Goal: Information Seeking & Learning: Learn about a topic

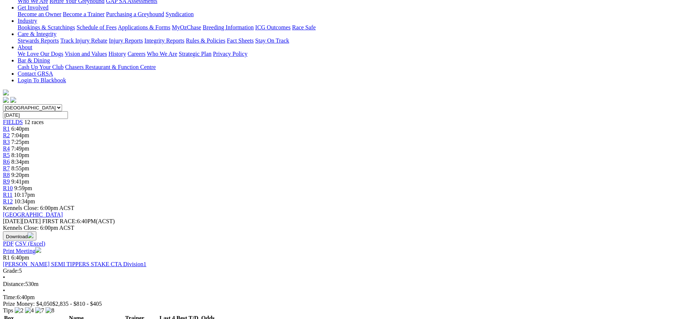
scroll to position [67, 0]
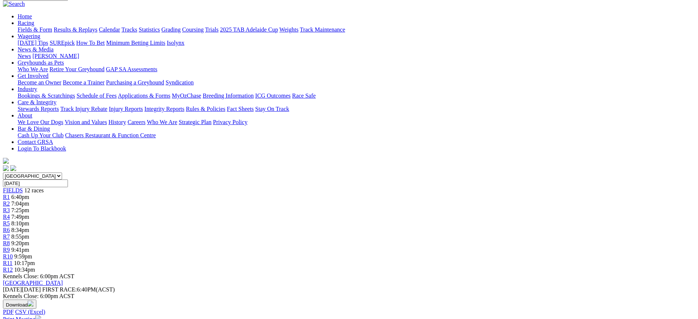
click at [41, 316] on link "Print Meeting" at bounding box center [22, 319] width 38 height 6
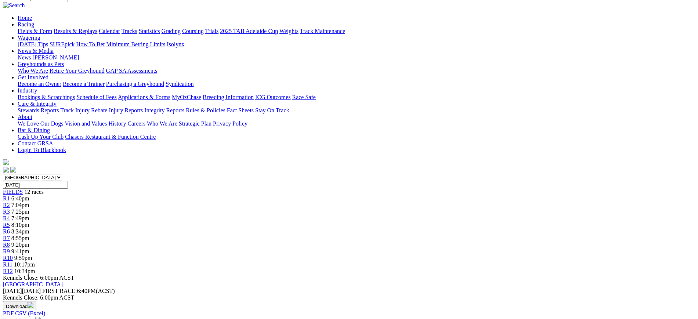
scroll to position [0, 0]
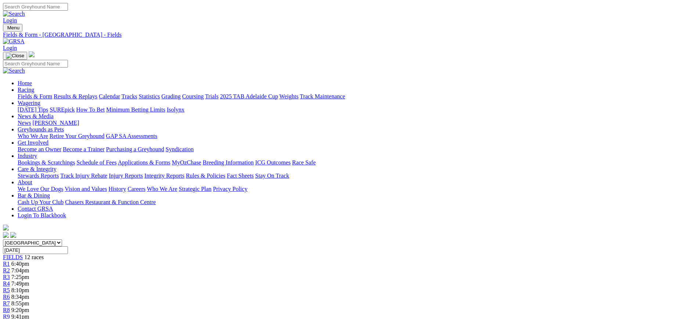
click at [25, 38] on img at bounding box center [14, 41] width 22 height 7
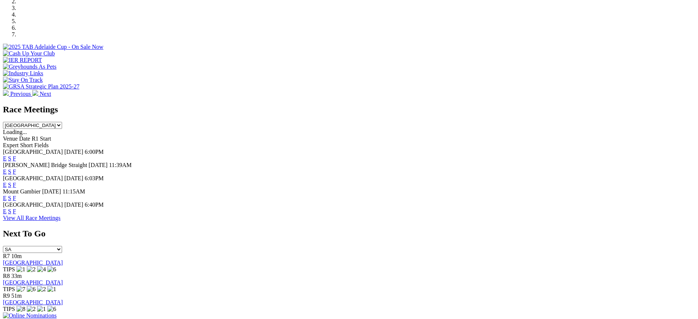
scroll to position [240, 0]
click at [16, 182] on link "F" at bounding box center [14, 185] width 3 height 6
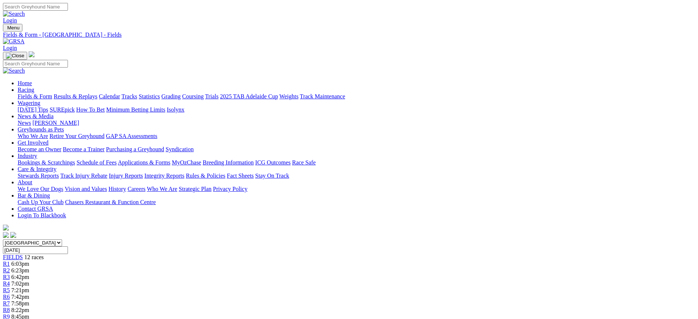
click at [25, 38] on img at bounding box center [14, 41] width 22 height 7
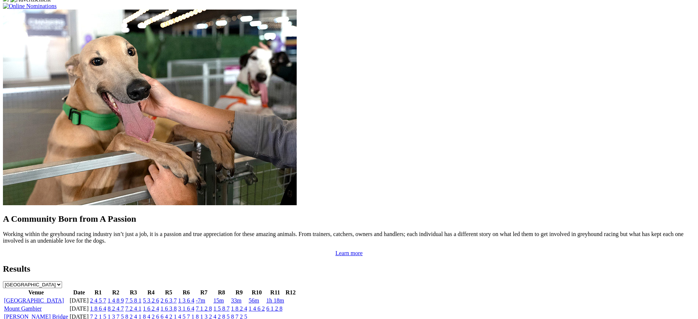
scroll to position [588, 0]
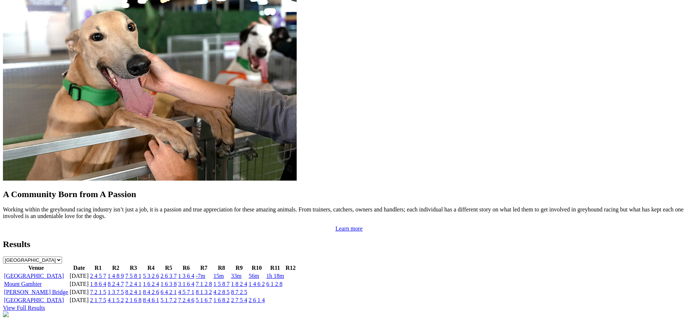
click at [159, 273] on link "5 3 2 6" at bounding box center [151, 276] width 16 height 6
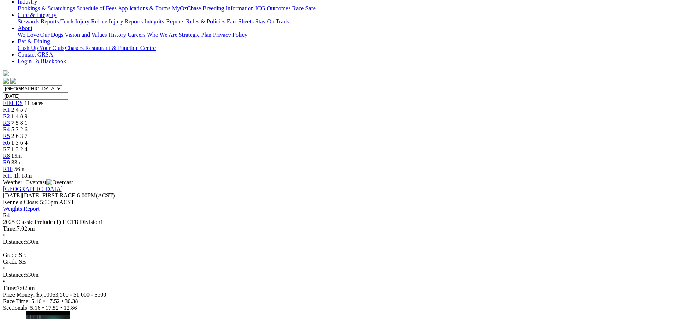
scroll to position [156, 0]
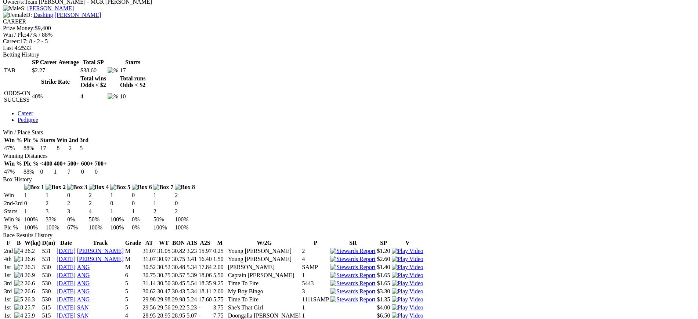
scroll to position [304, 0]
